Goal: Navigation & Orientation: Find specific page/section

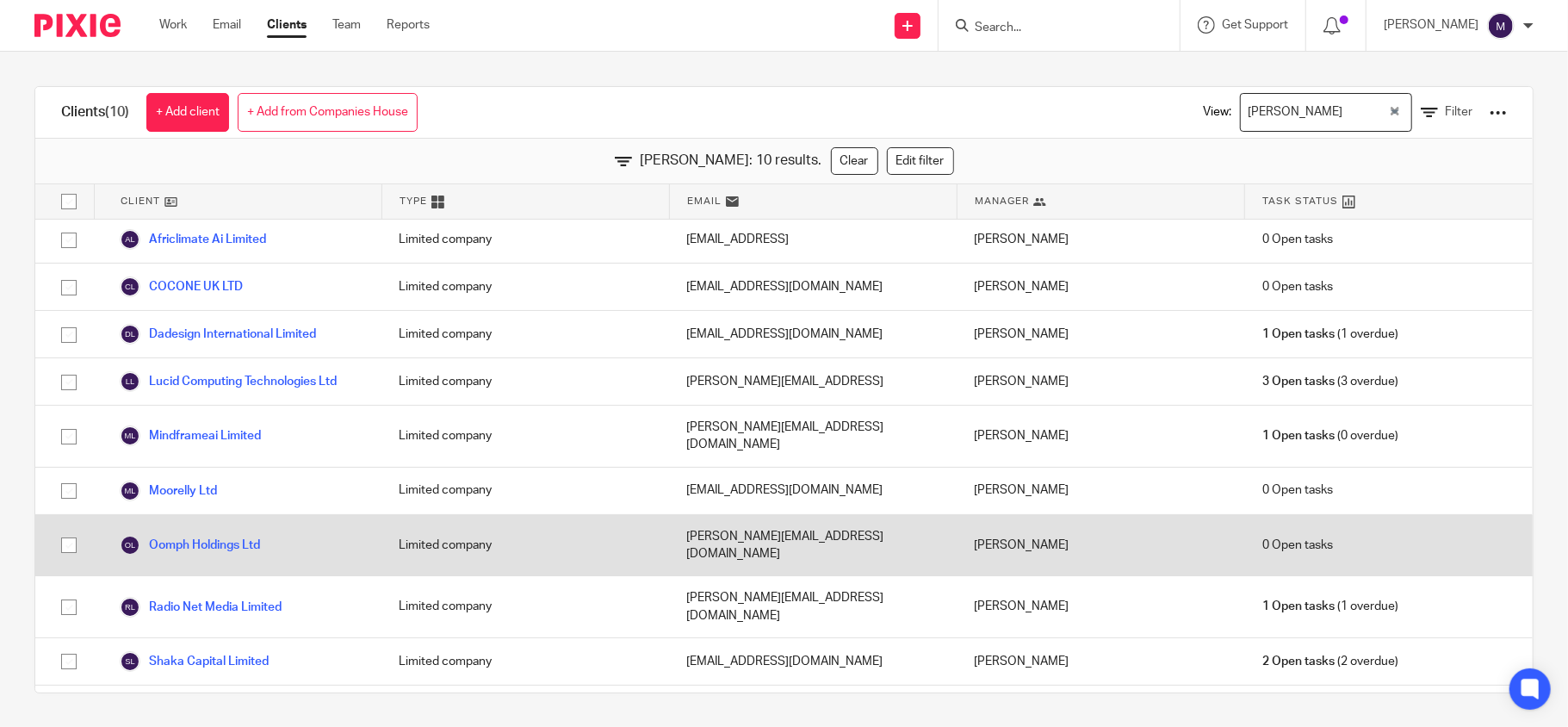
scroll to position [1, 0]
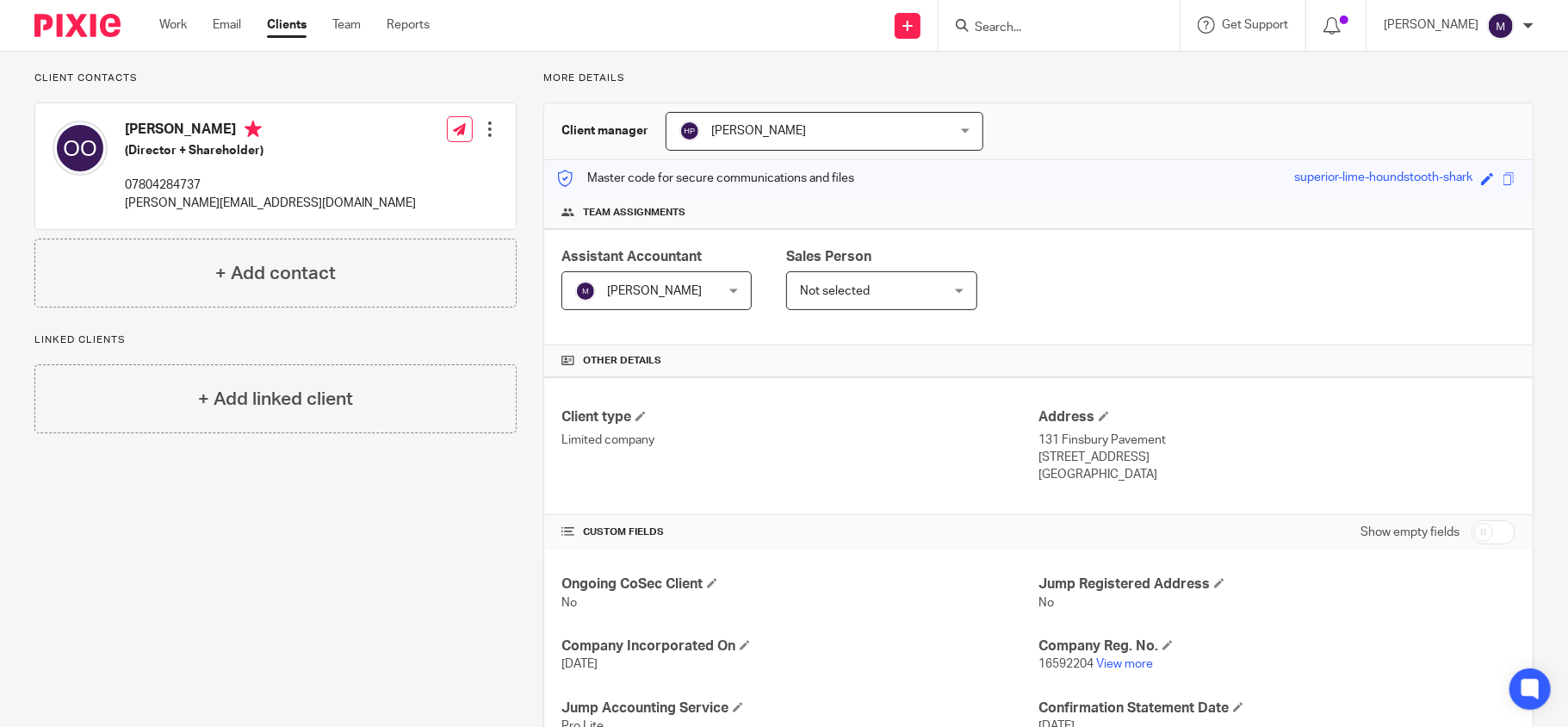
scroll to position [114, 0]
click at [1110, 660] on link "View more" at bounding box center [1125, 661] width 57 height 12
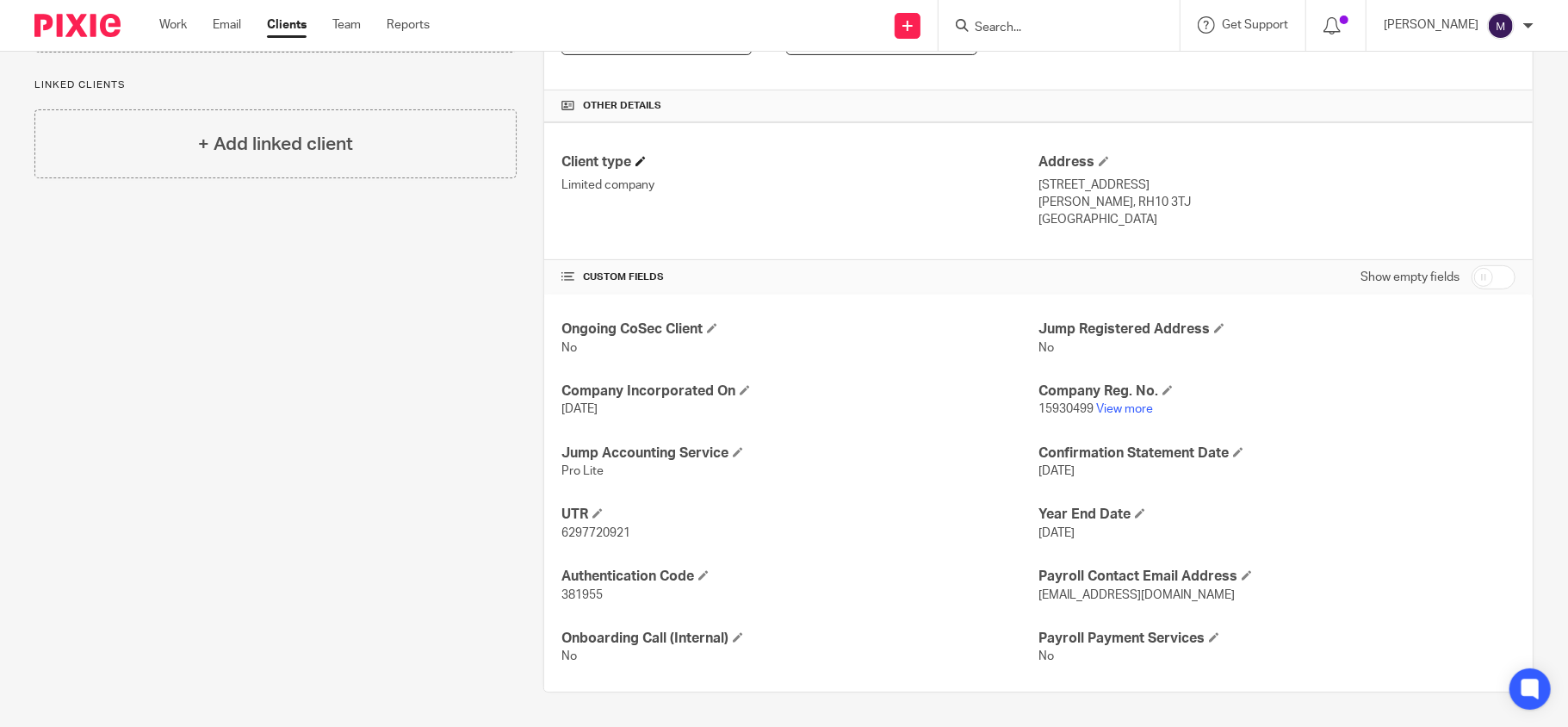
scroll to position [369, 0]
click at [1121, 410] on link "View more" at bounding box center [1125, 409] width 57 height 12
click at [1130, 407] on link "View more" at bounding box center [1125, 409] width 57 height 12
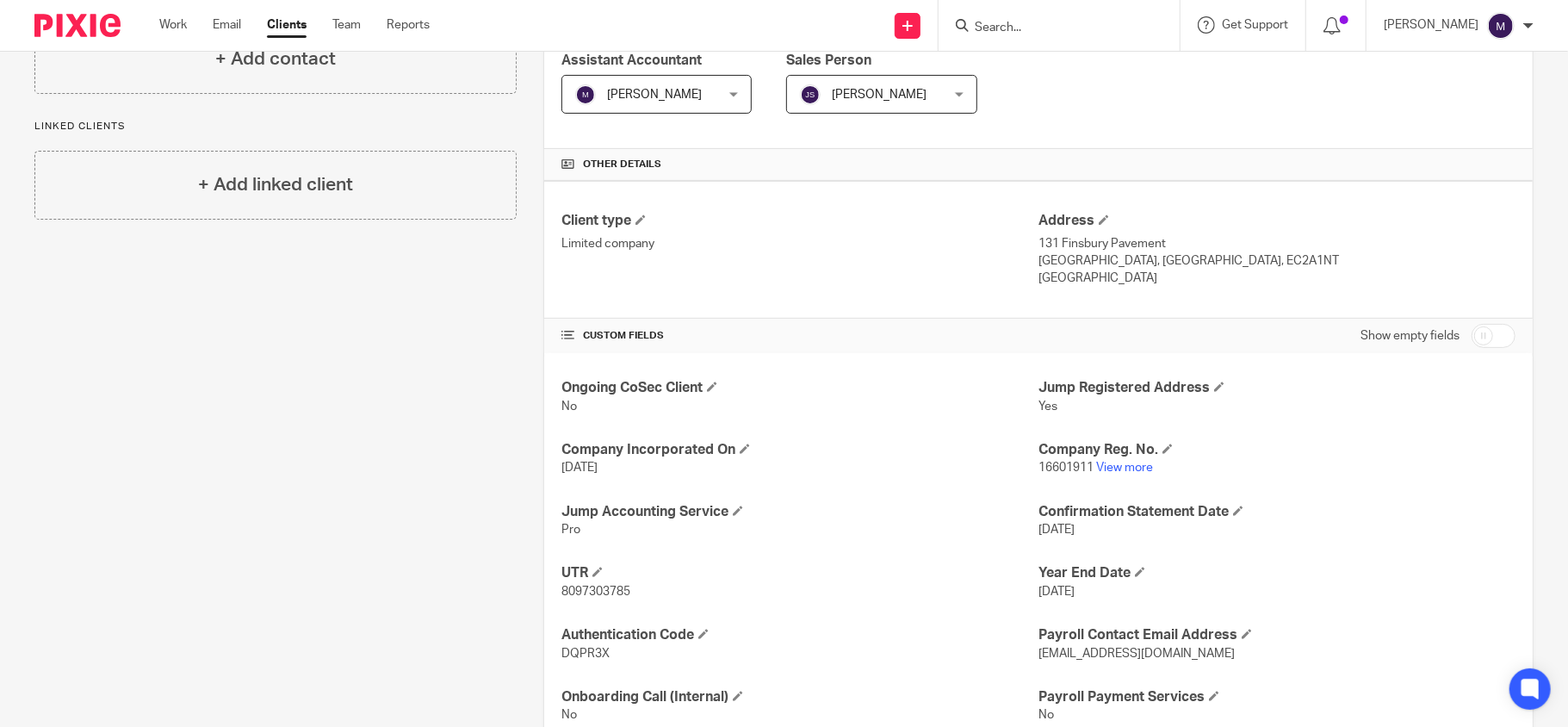
scroll to position [369, 0]
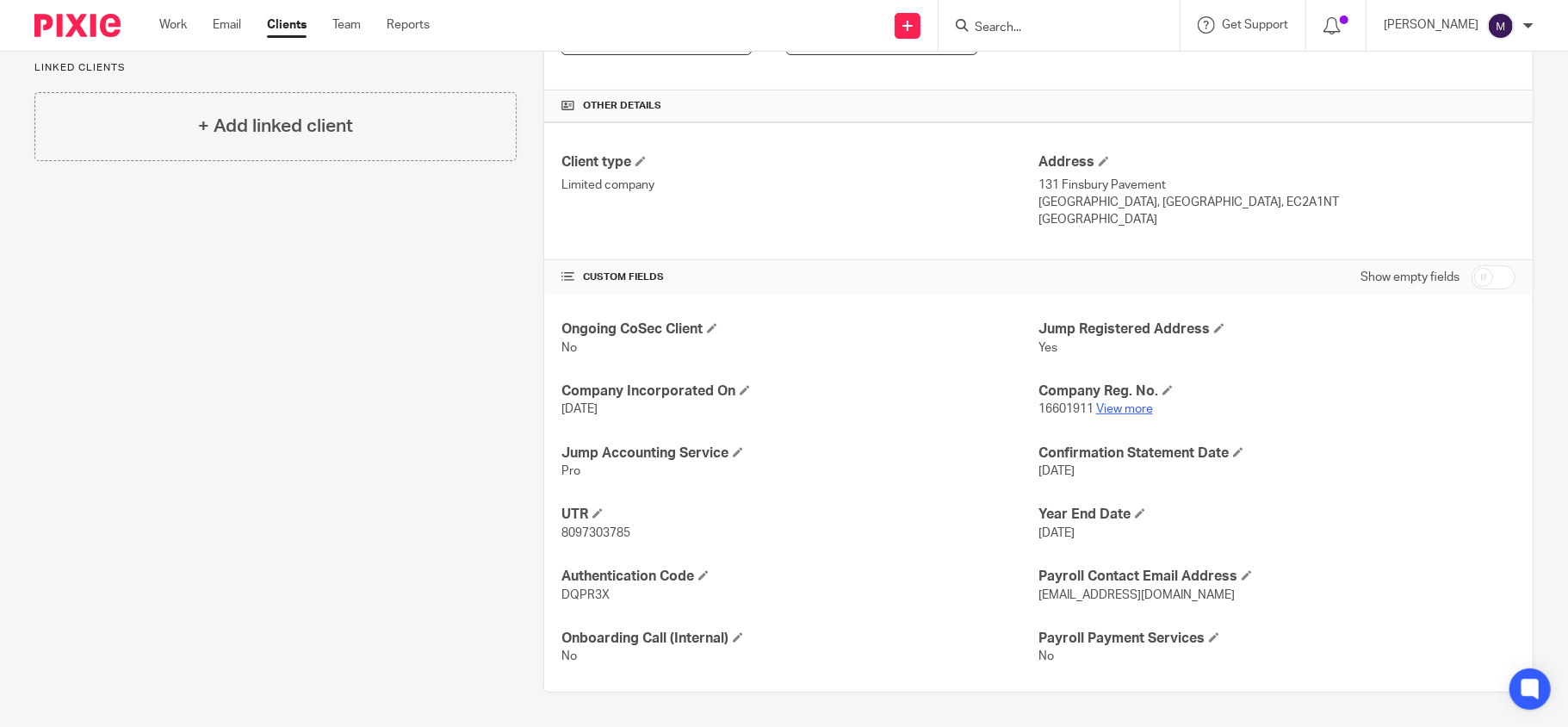
click at [1101, 410] on link "View more" at bounding box center [1125, 409] width 57 height 12
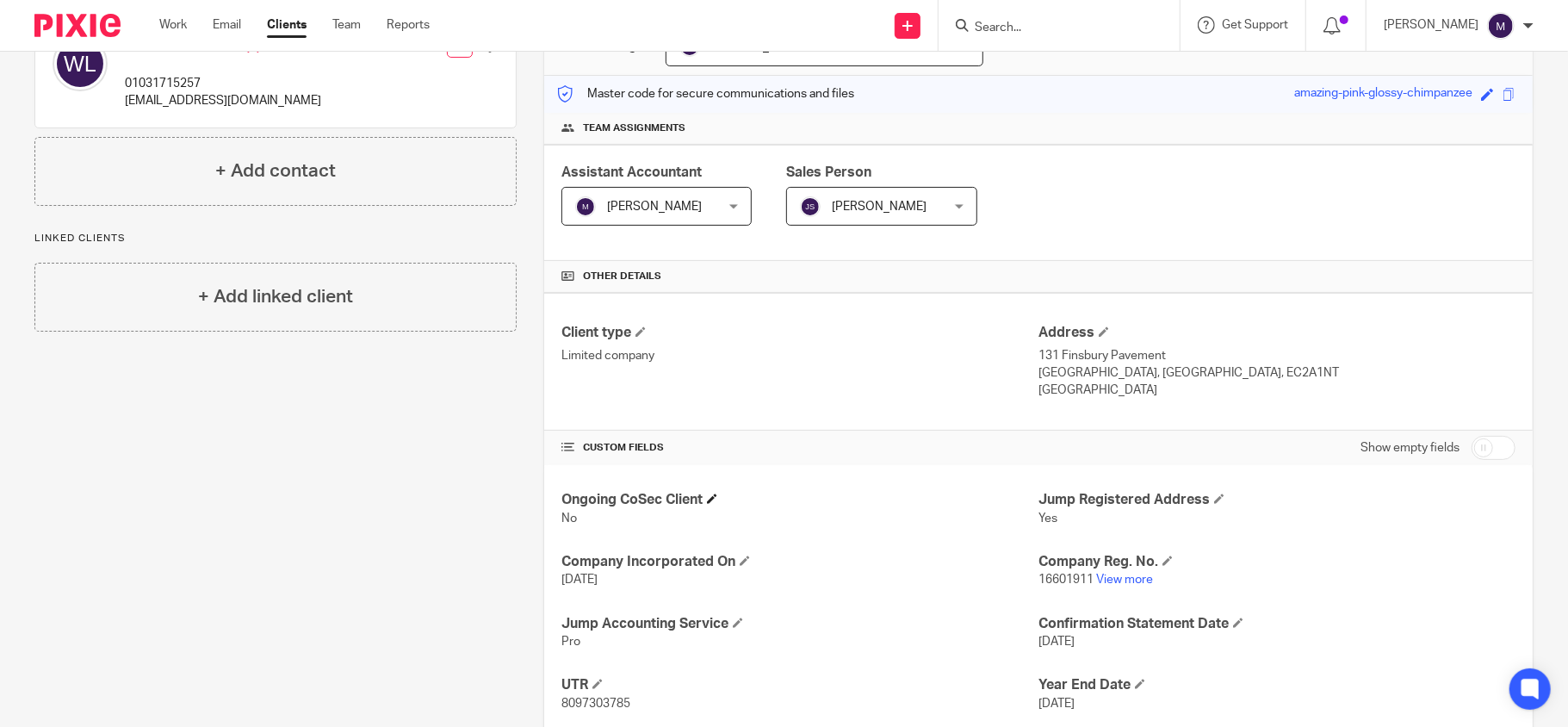
scroll to position [0, 0]
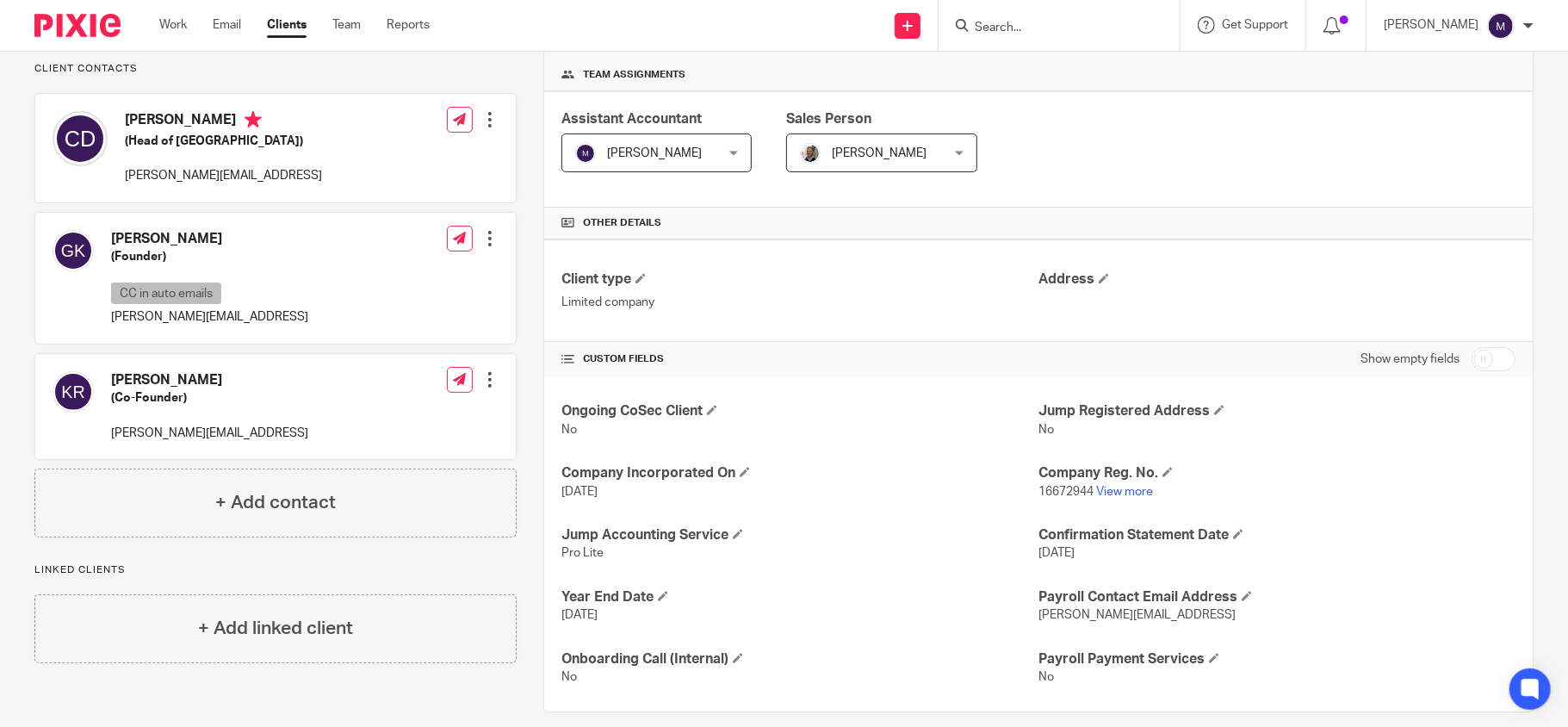
scroll to position [273, 0]
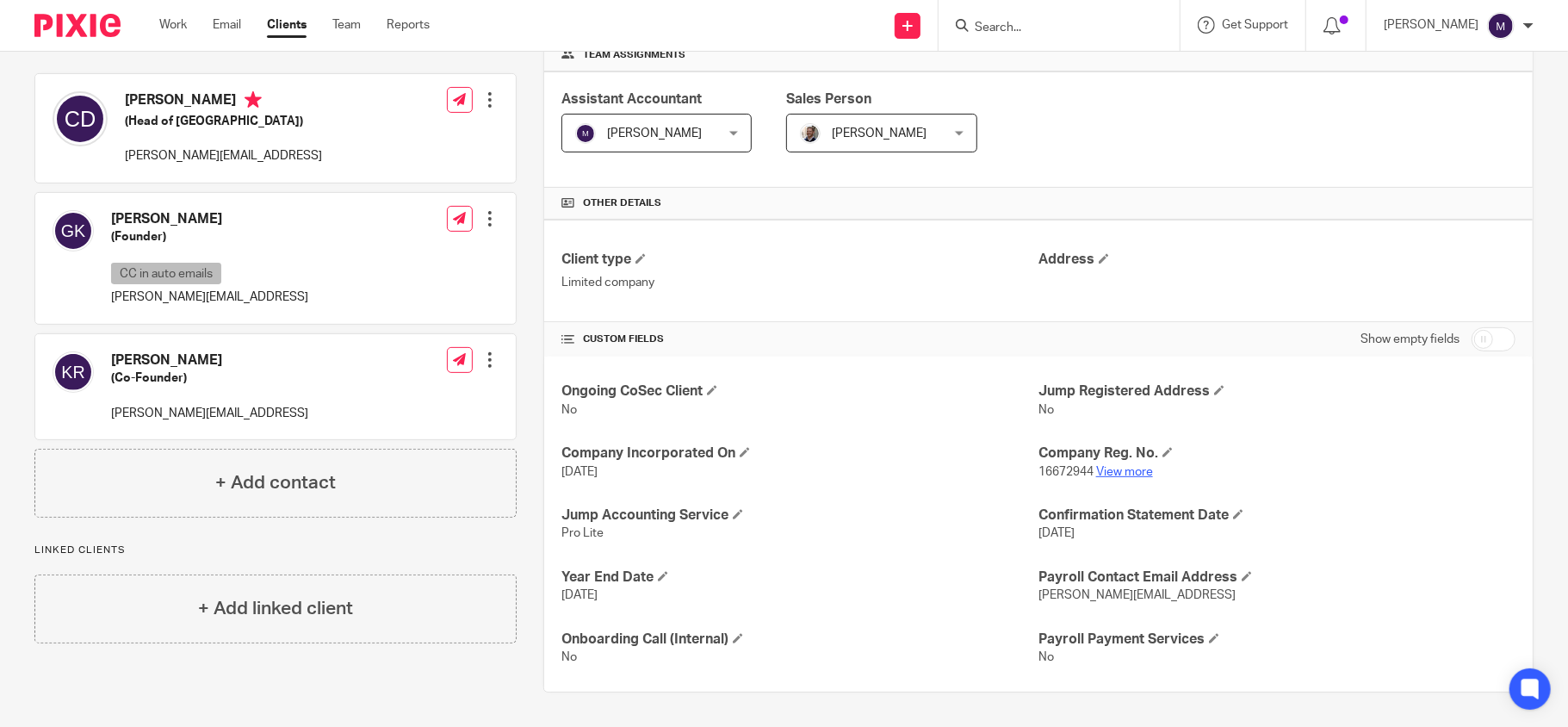
click at [1121, 466] on link "View more" at bounding box center [1125, 472] width 57 height 12
